Goal: Transaction & Acquisition: Purchase product/service

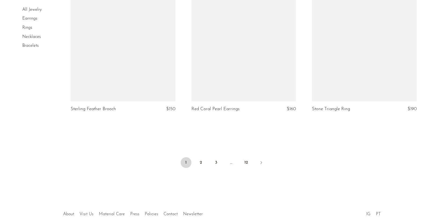
scroll to position [1986, 0]
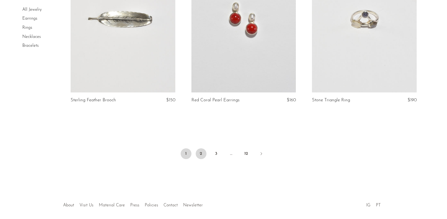
click at [201, 152] on link "2" at bounding box center [201, 153] width 11 height 11
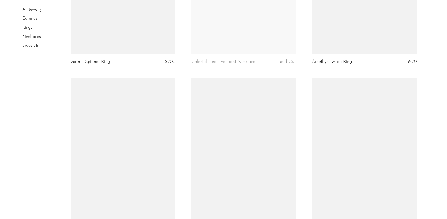
scroll to position [1680, 0]
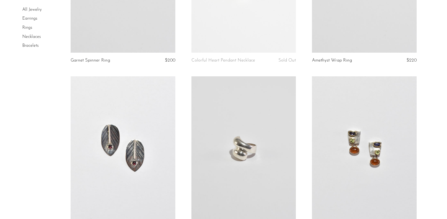
click at [363, 173] on link at bounding box center [364, 149] width 104 height 146
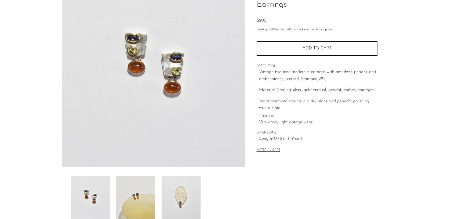
scroll to position [131, 0]
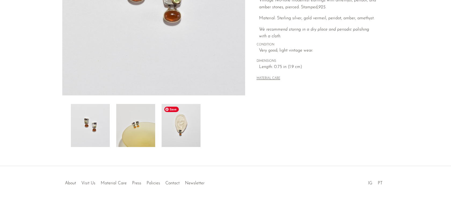
click at [172, 131] on img at bounding box center [181, 125] width 39 height 43
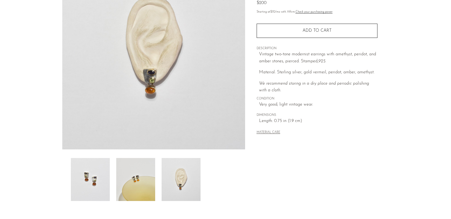
scroll to position [75, 0]
